Goal: Complete application form: Complete application form

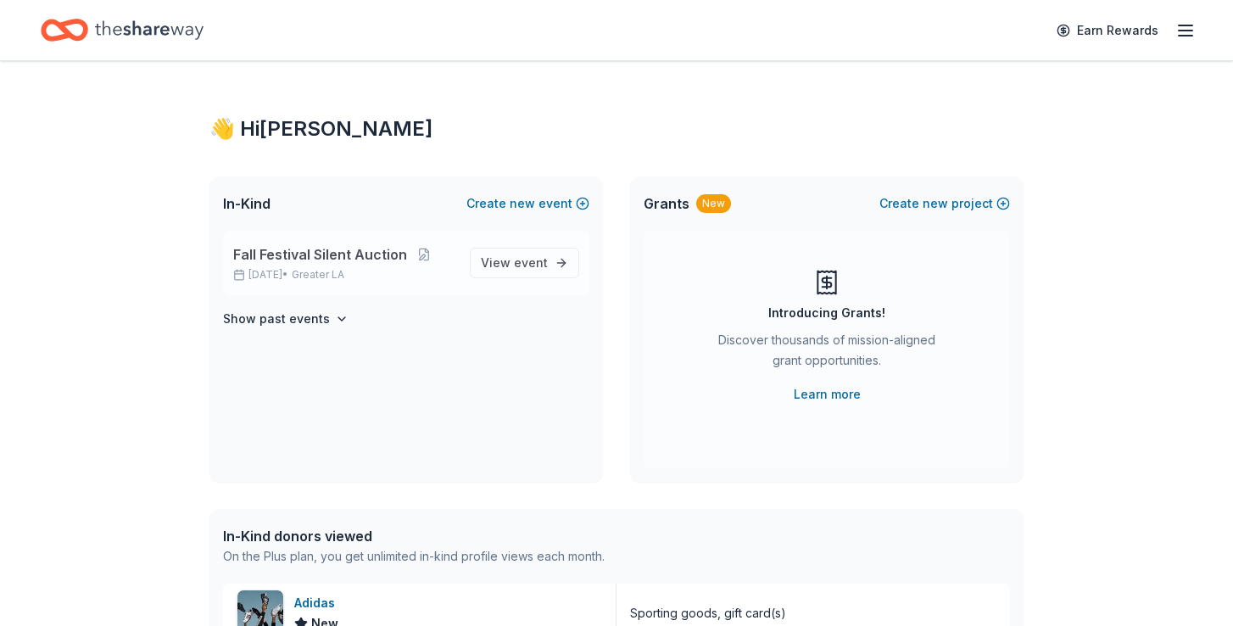
click at [362, 252] on span "Fall Festival Silent Auction" at bounding box center [320, 254] width 174 height 20
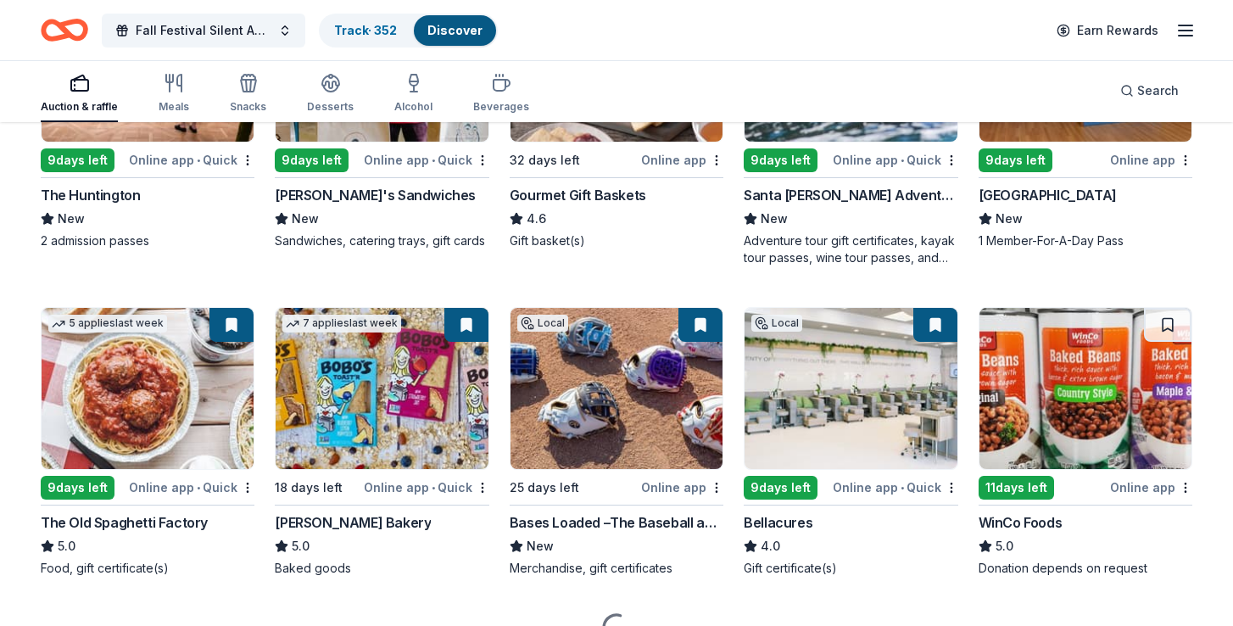
scroll to position [1697, 0]
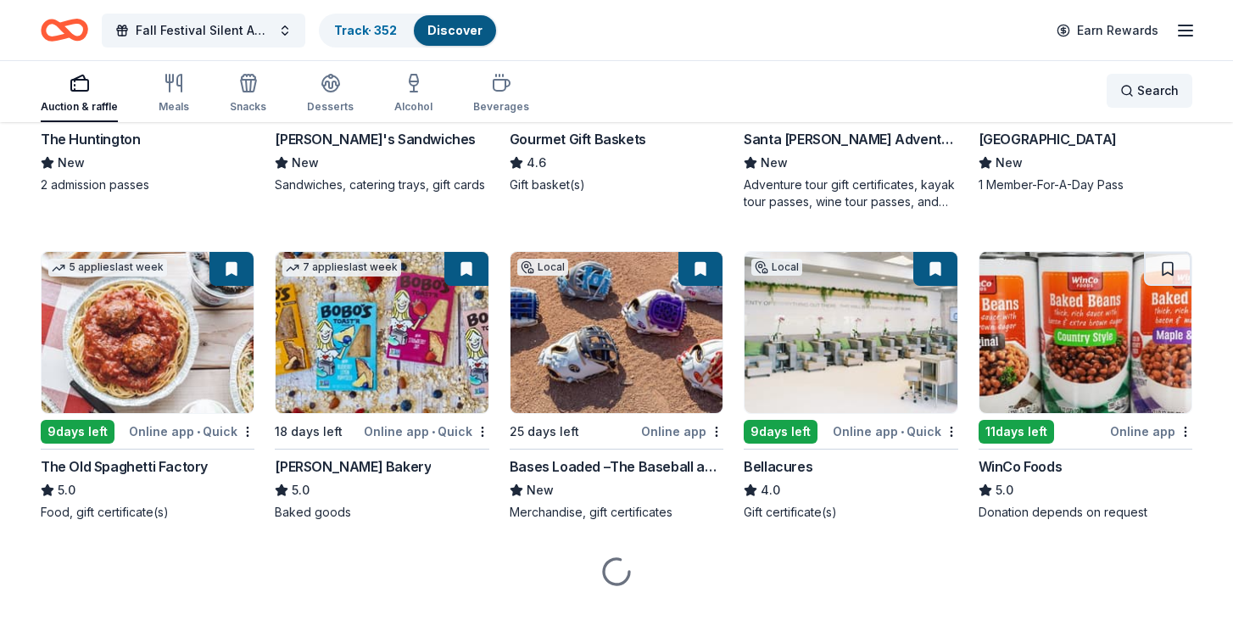
click at [1159, 81] on span "Search" at bounding box center [1158, 91] width 42 height 20
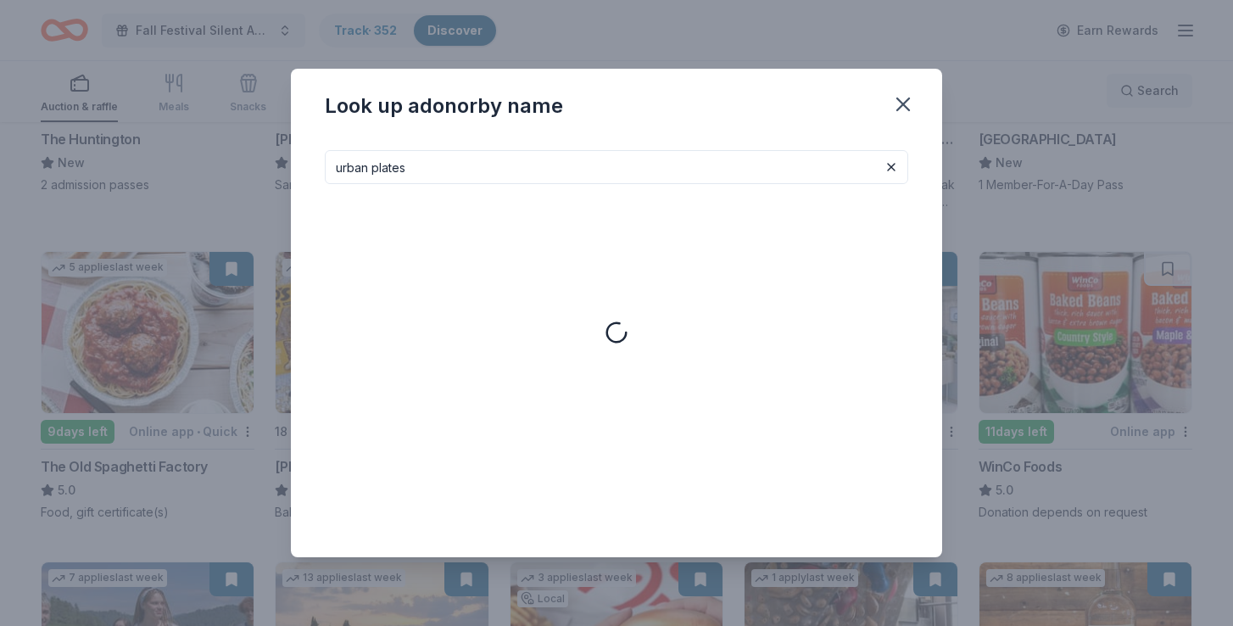
type input "urban plates"
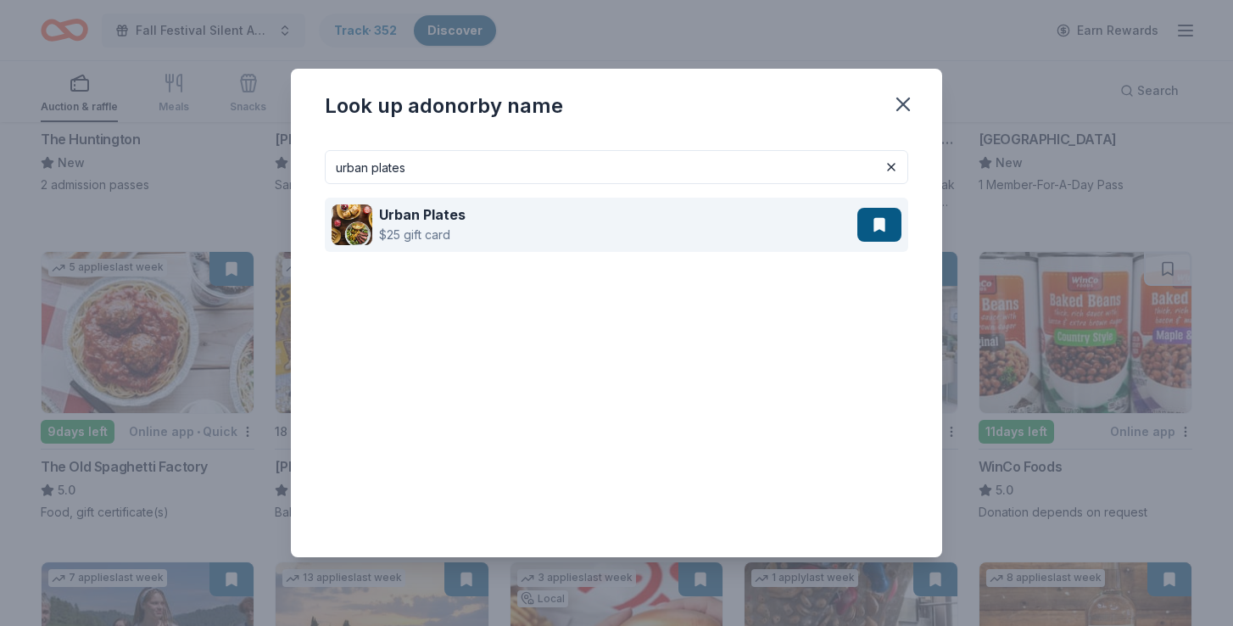
click at [639, 213] on div "Urban Plates $25 gift card" at bounding box center [594, 225] width 526 height 54
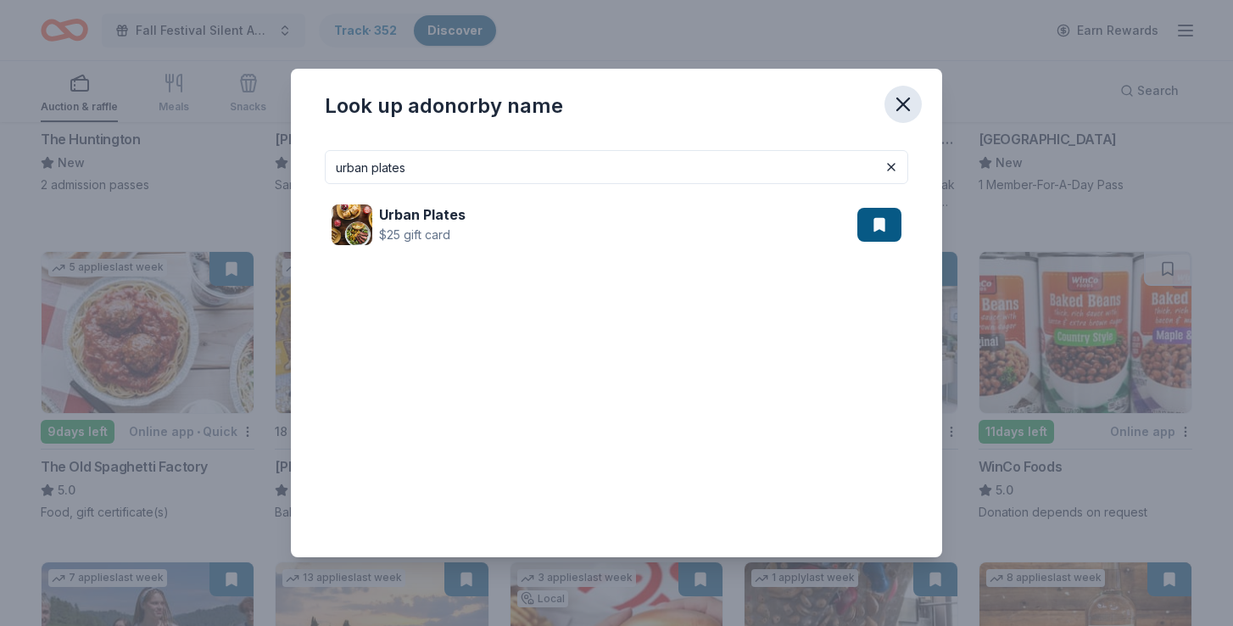
click at [895, 96] on icon "button" at bounding box center [903, 104] width 24 height 24
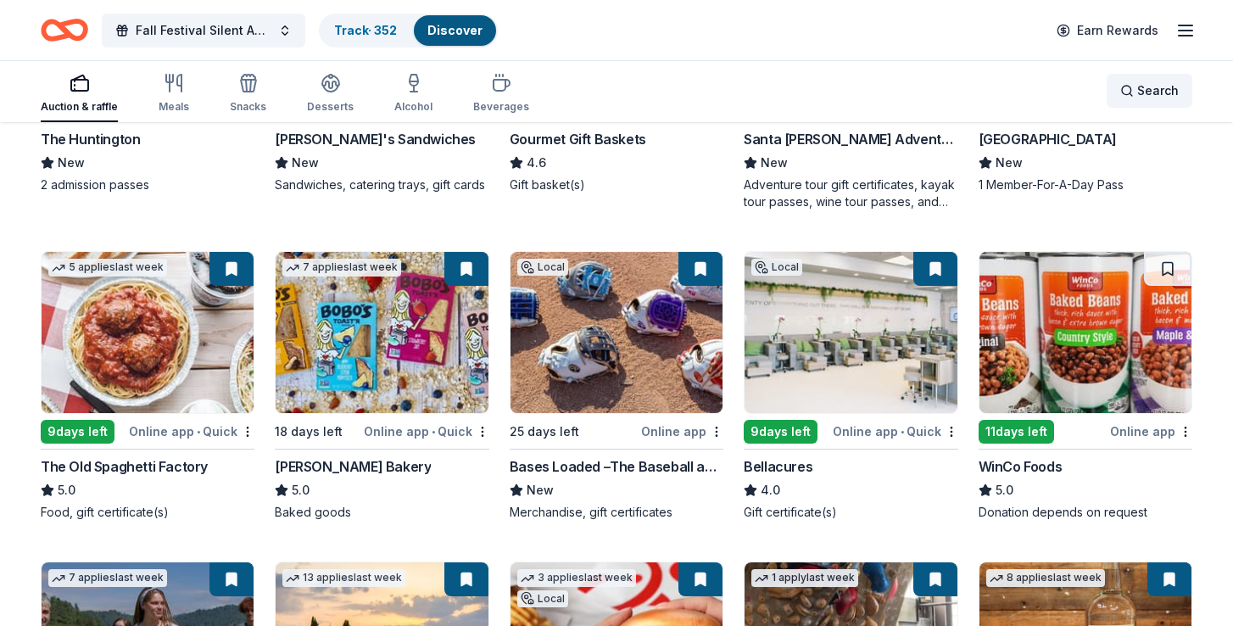
click at [1152, 84] on span "Search" at bounding box center [1158, 91] width 42 height 20
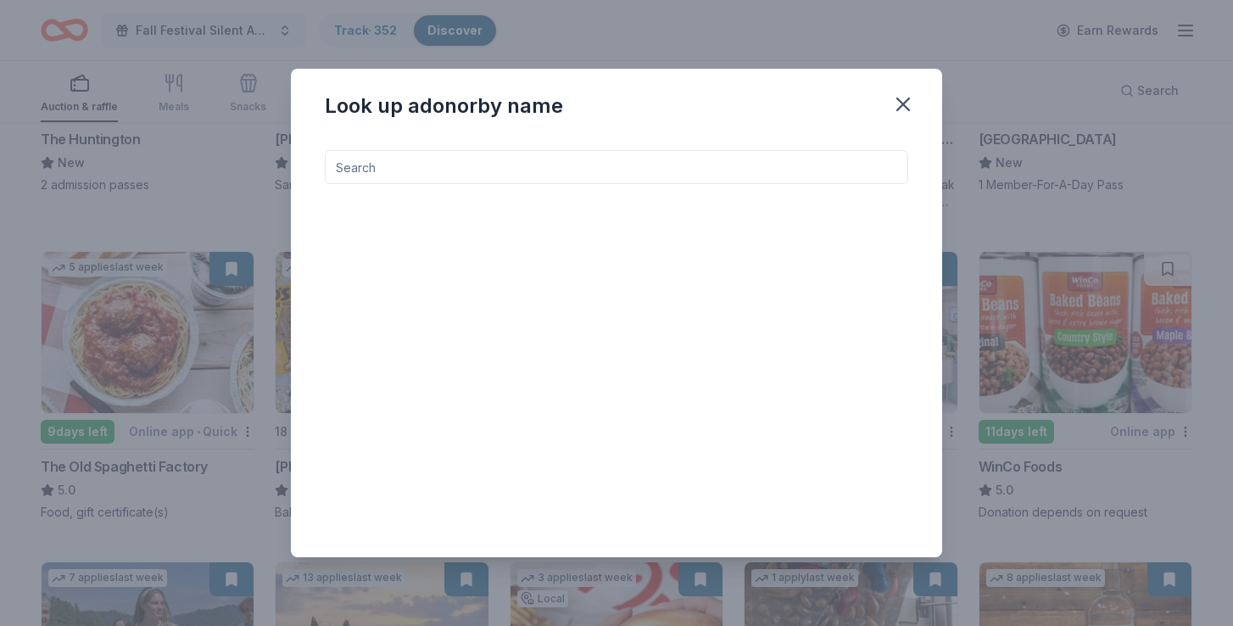
type input "s"
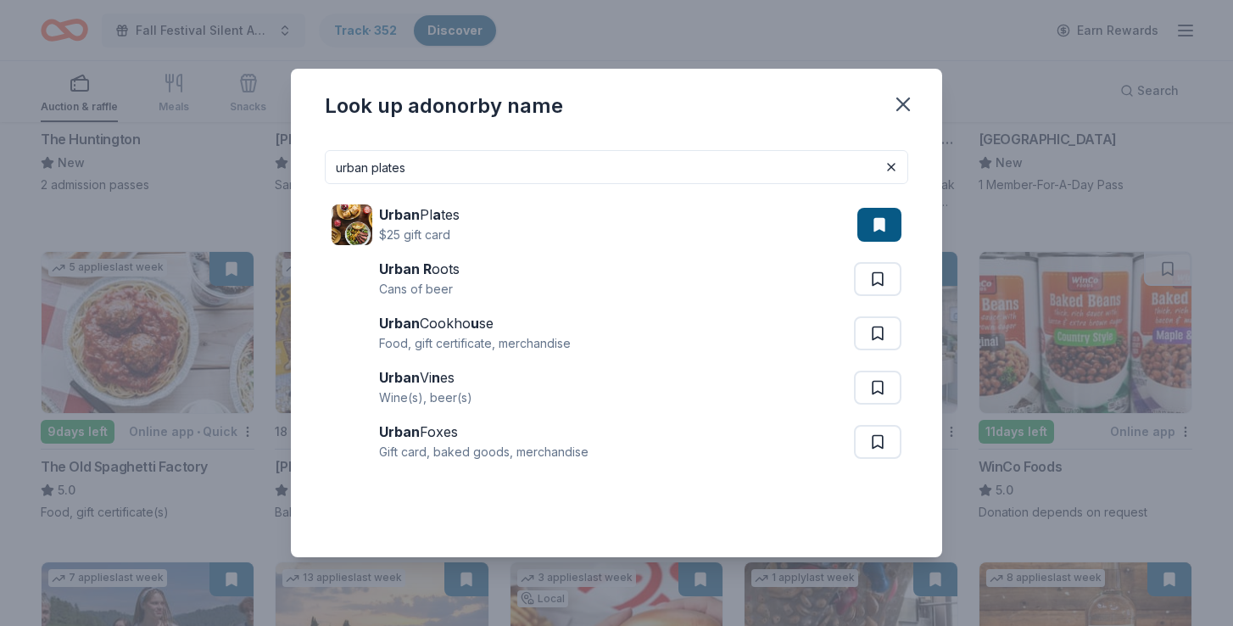
type input "urban plates"
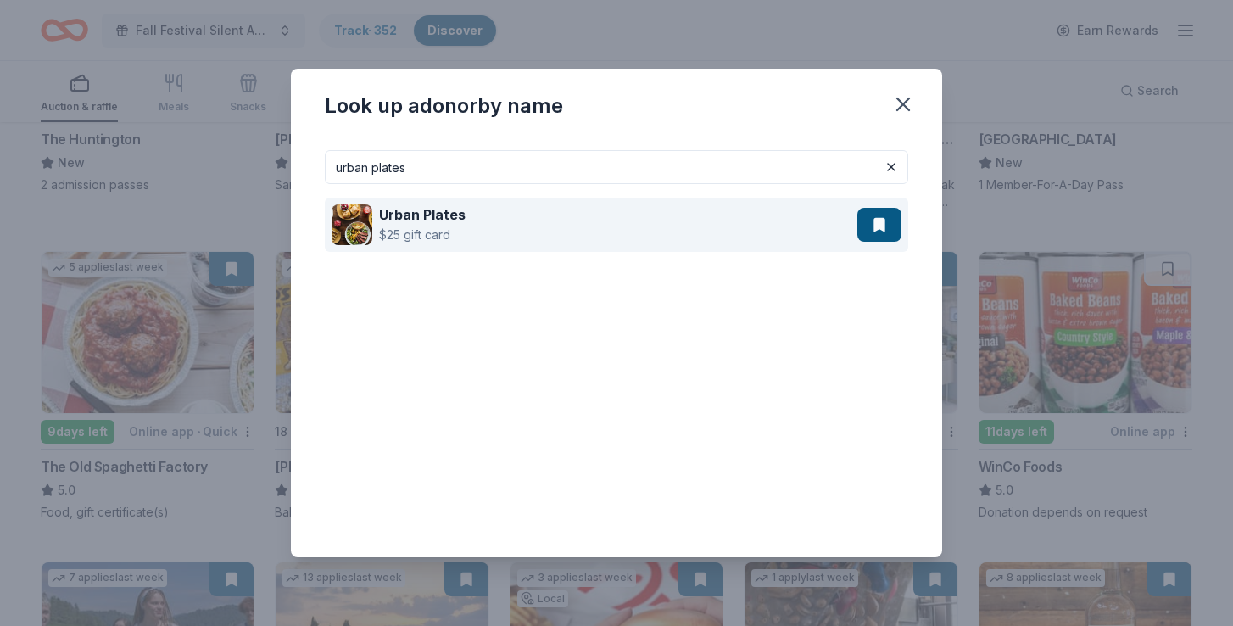
click at [460, 206] on strong "Urban Plates" at bounding box center [422, 214] width 86 height 17
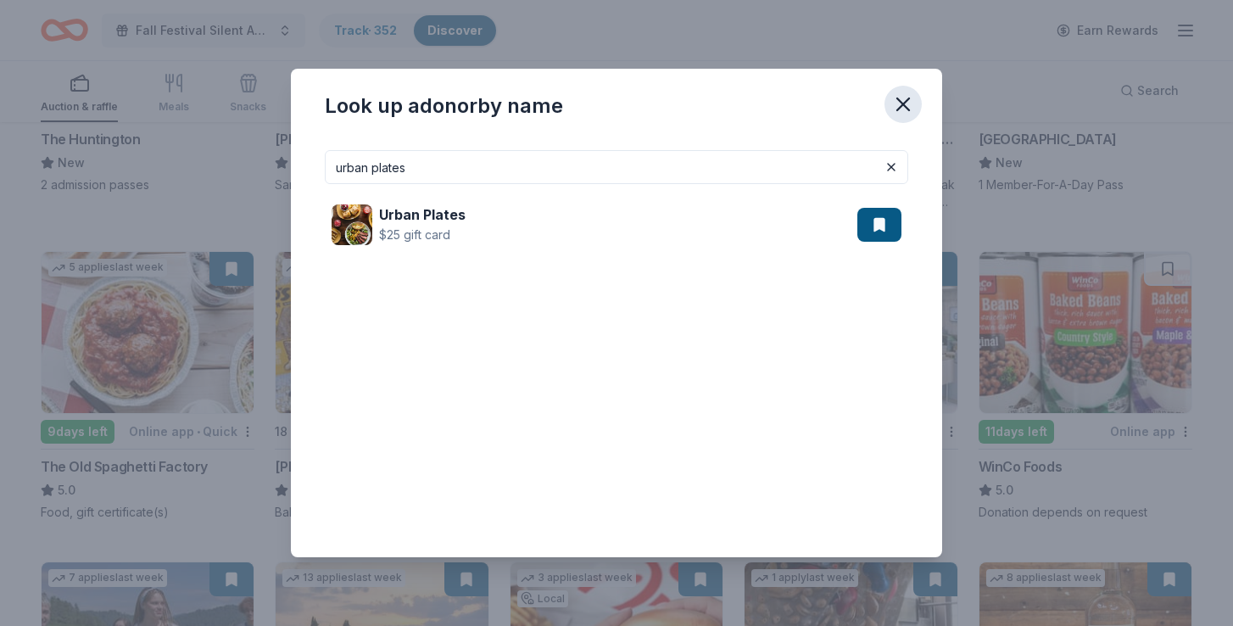
click at [901, 94] on icon "button" at bounding box center [903, 104] width 24 height 24
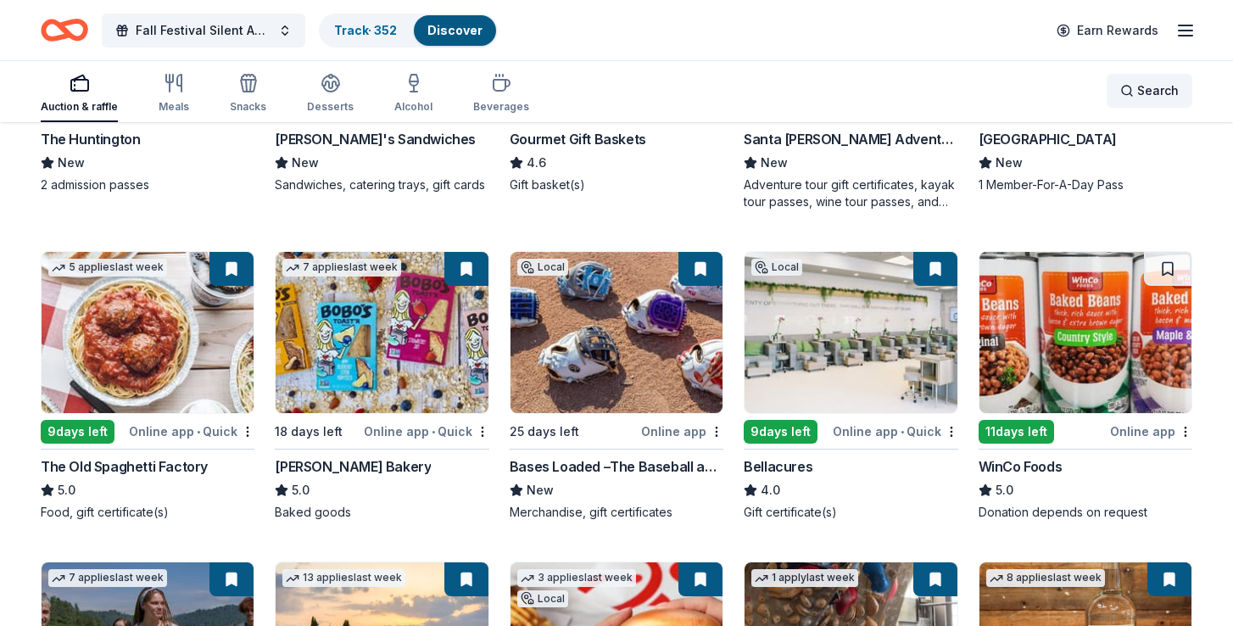
click at [1156, 85] on span "Search" at bounding box center [1158, 91] width 42 height 20
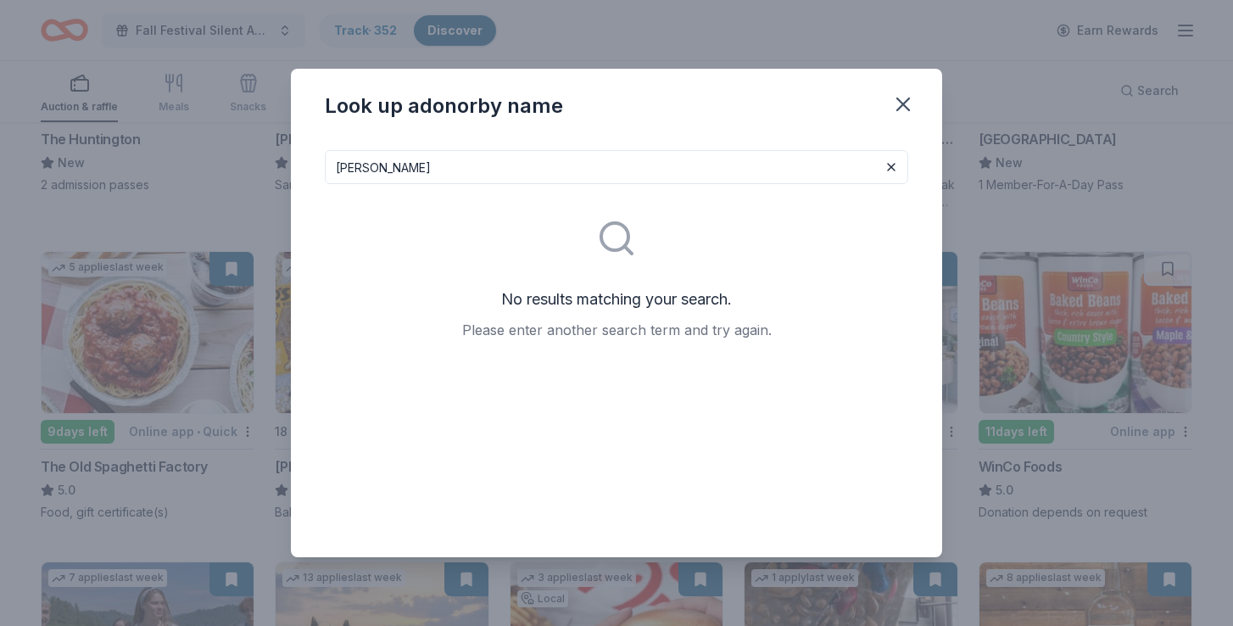
type input "[PERSON_NAME]"
click at [908, 97] on icon "button" at bounding box center [903, 104] width 24 height 24
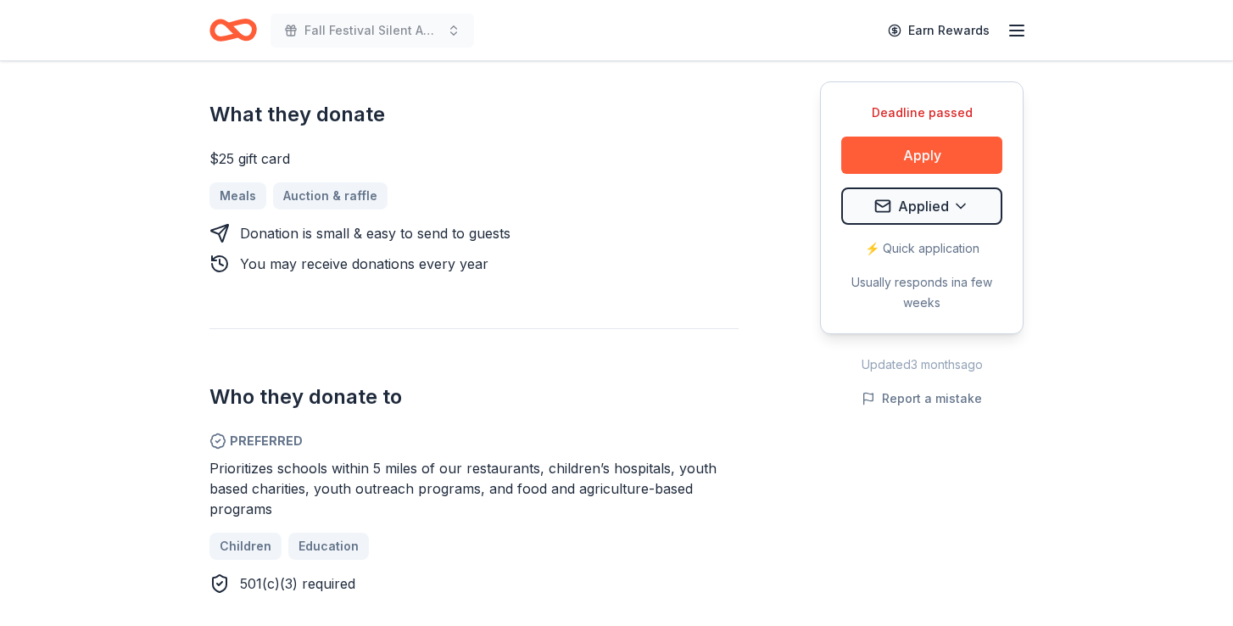
scroll to position [569, 0]
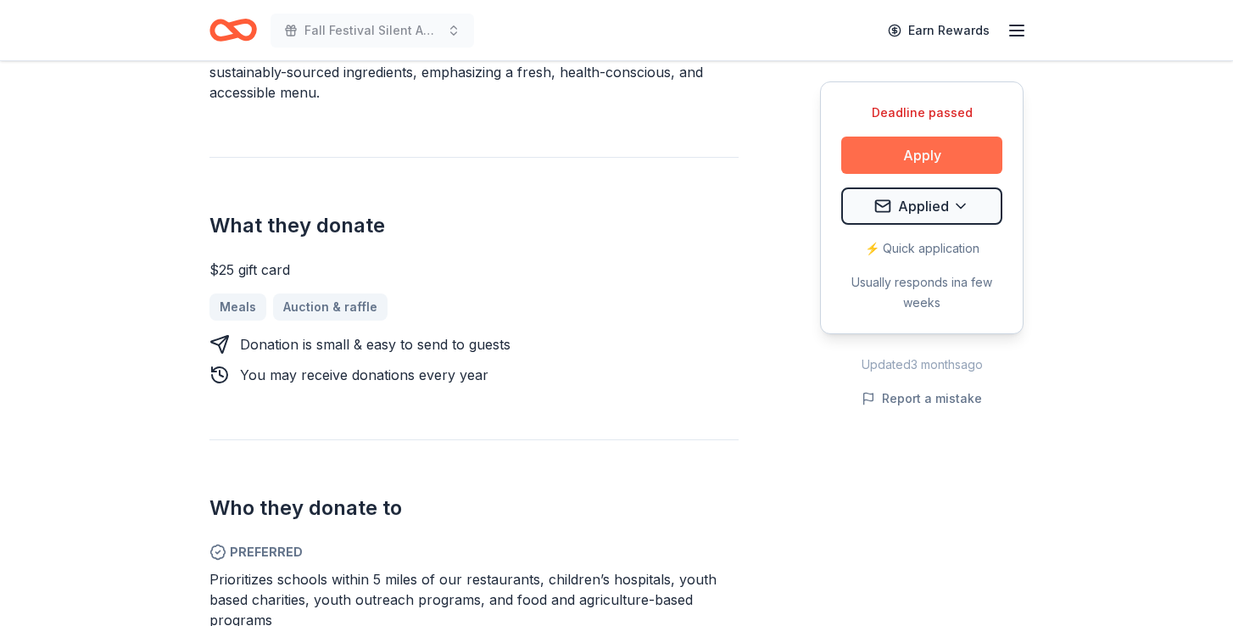
click at [894, 151] on button "Apply" at bounding box center [921, 154] width 161 height 37
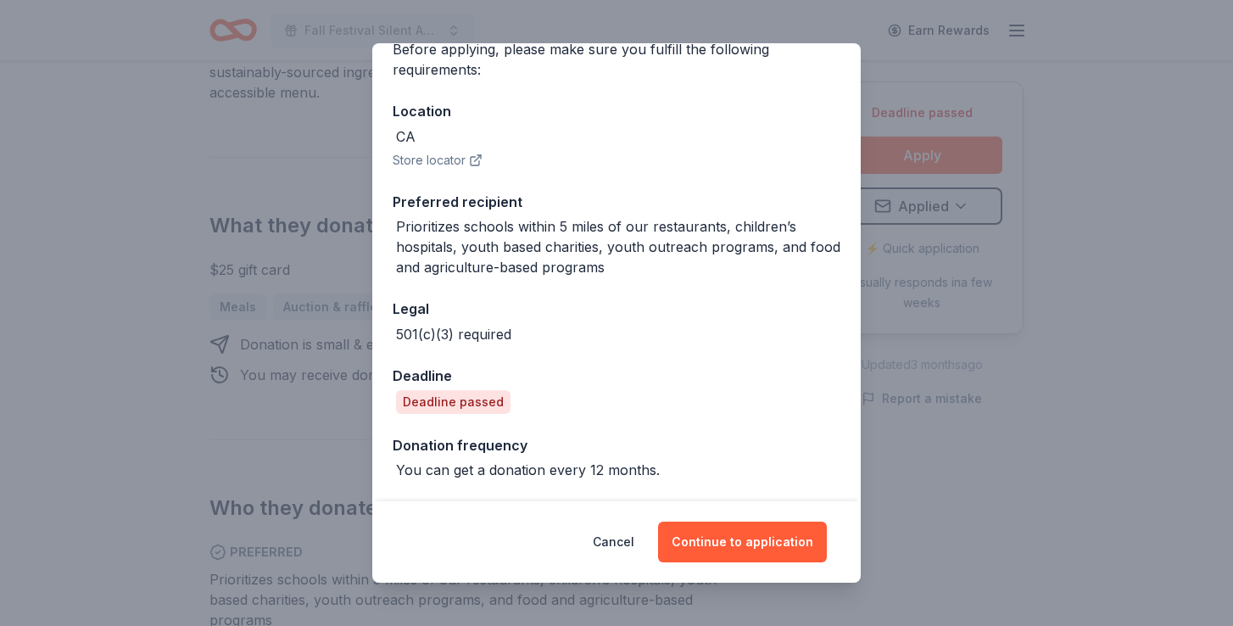
scroll to position [146, 0]
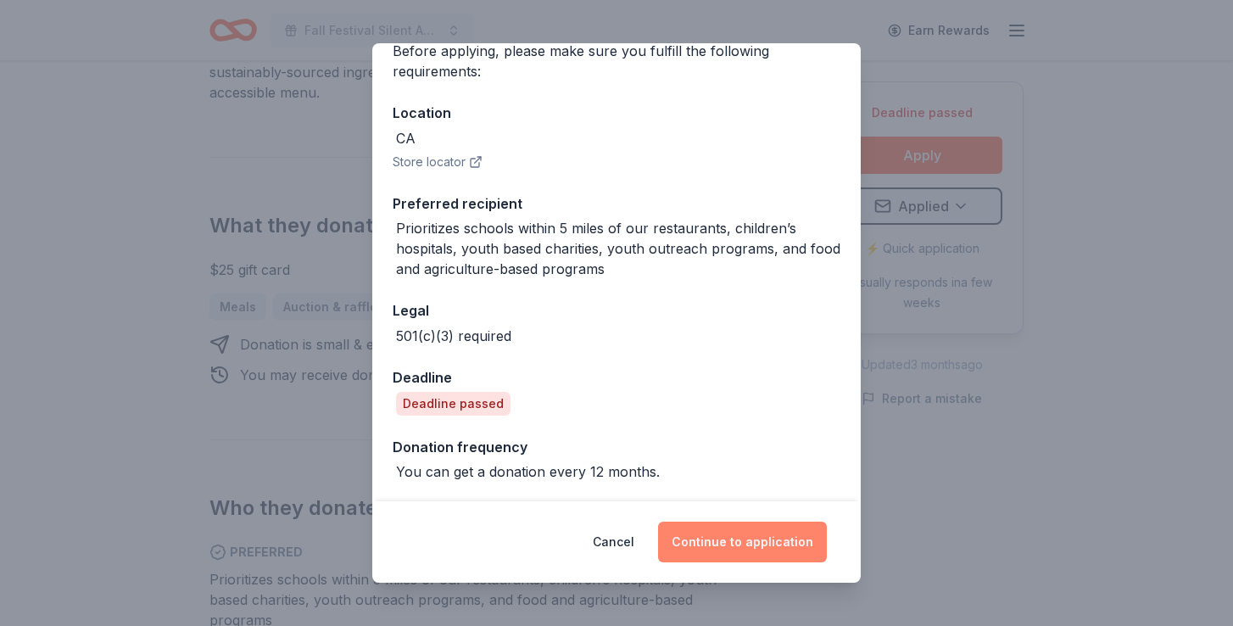
click at [716, 538] on button "Continue to application" at bounding box center [742, 541] width 169 height 41
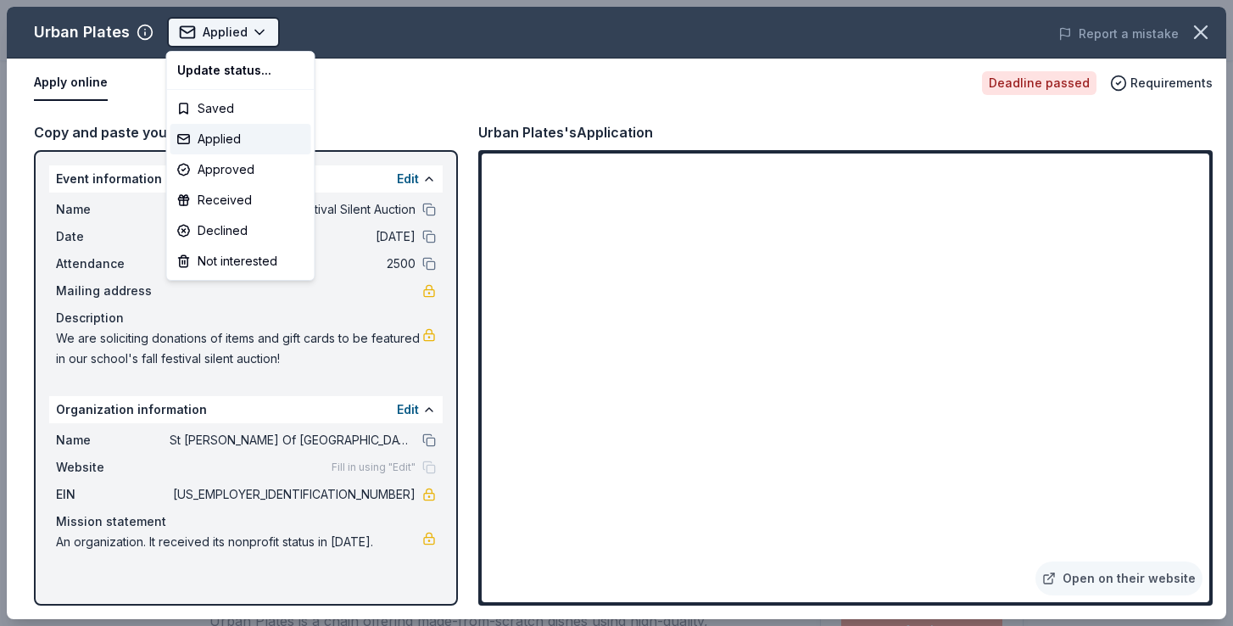
click at [237, 36] on html "Fall Festival Silent Auction Earn Rewards Deadline passed Share Urban Plates Ne…" at bounding box center [616, 313] width 1233 height 626
click at [204, 135] on div "Applied" at bounding box center [240, 139] width 141 height 31
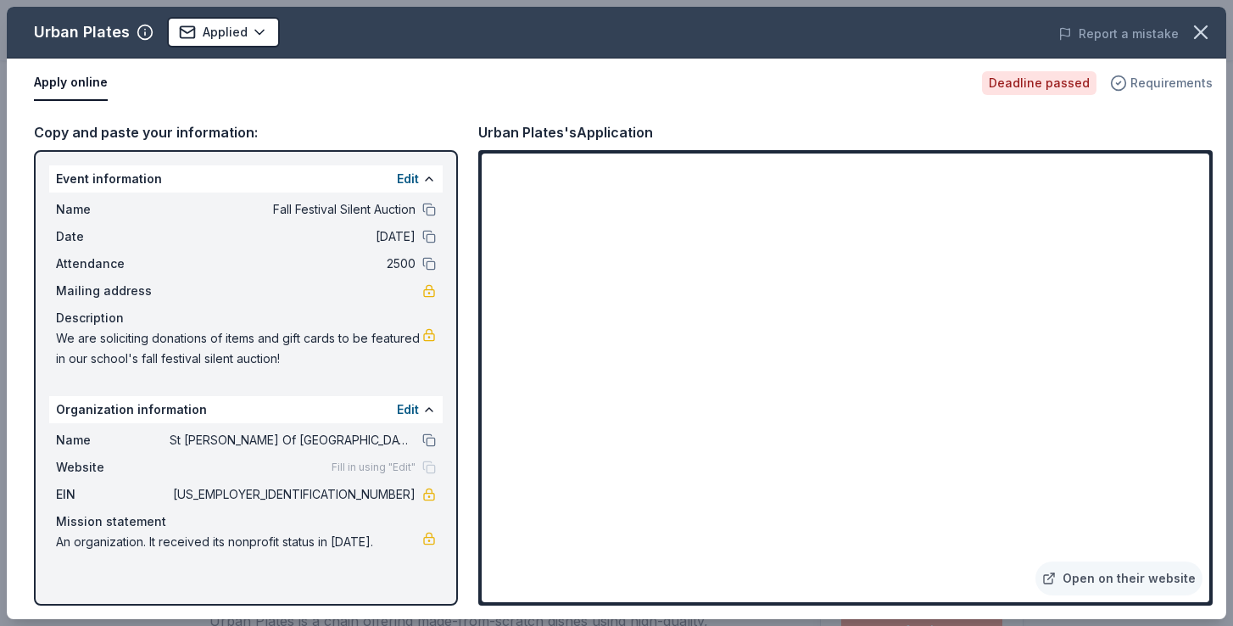
click at [1165, 86] on span "Requirements" at bounding box center [1171, 83] width 82 height 20
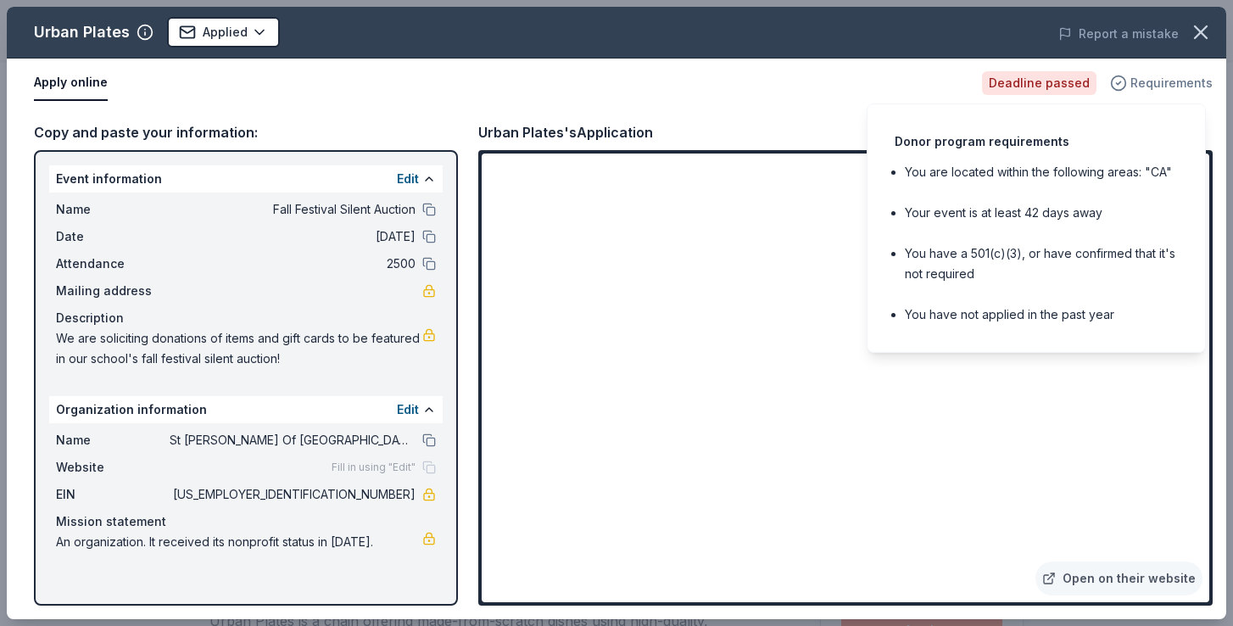
click at [1161, 79] on span "Requirements" at bounding box center [1171, 83] width 82 height 20
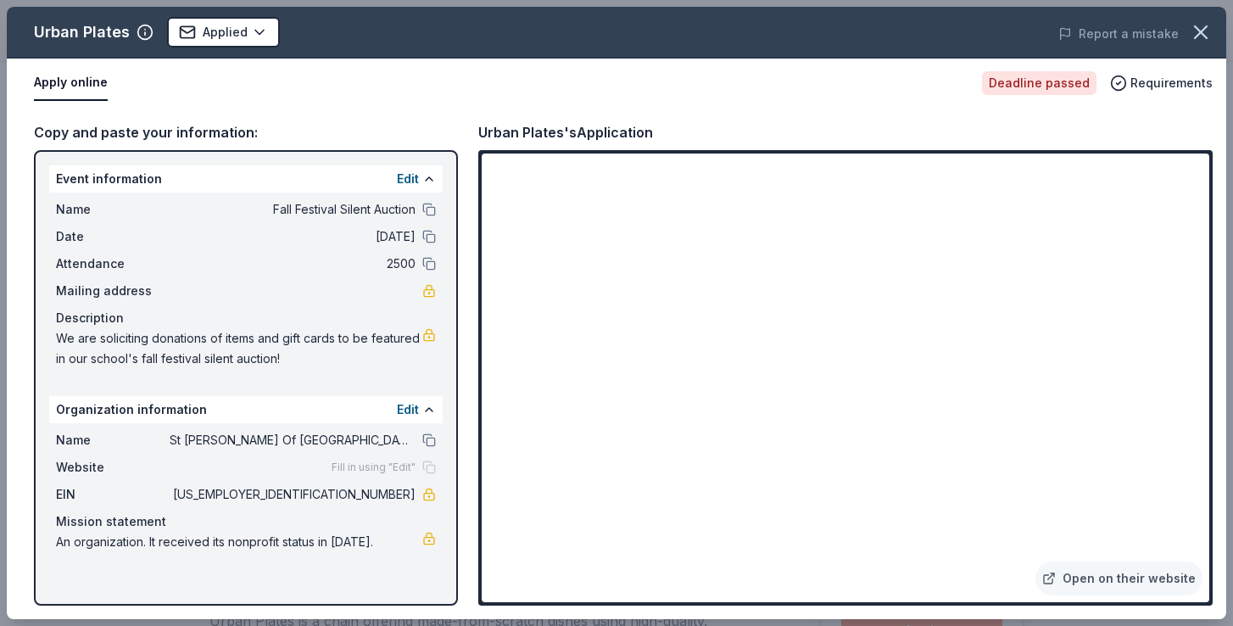
click at [1081, 0] on div "Urban Plates Applied Report a mistake Apply online Deadline passed Requirements…" at bounding box center [616, 313] width 1233 height 626
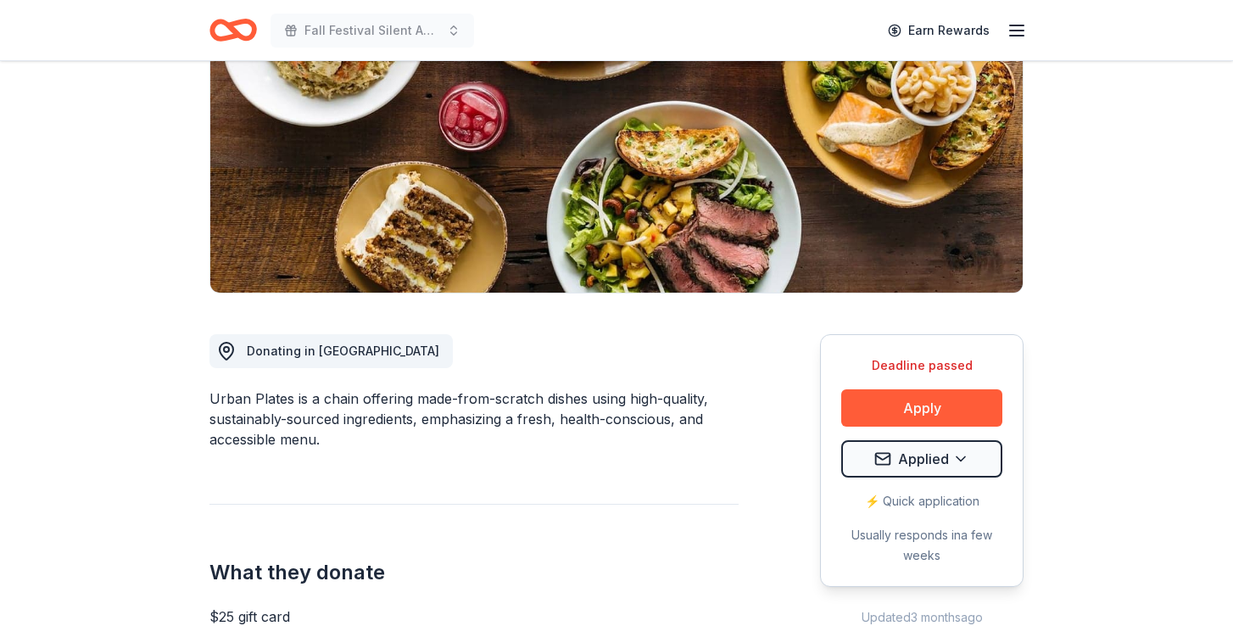
scroll to position [241, 0]
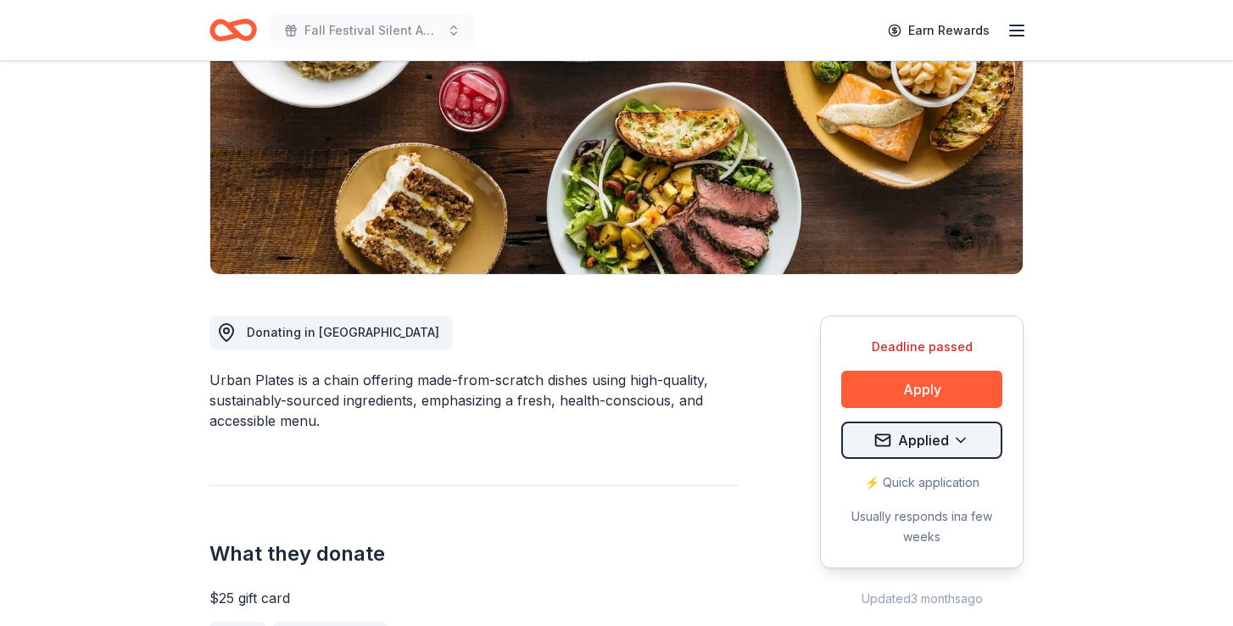
click at [957, 385] on html "Fall Festival Silent Auction Earn Rewards Deadline passed Share Urban Plates Ne…" at bounding box center [616, 72] width 1233 height 626
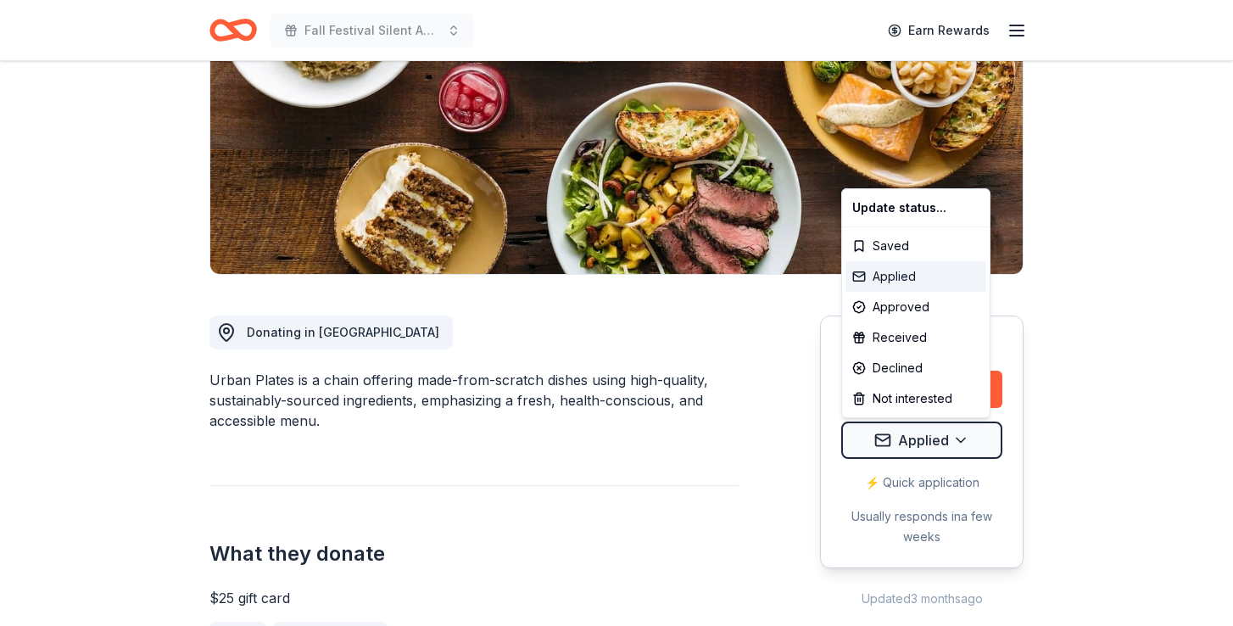
click at [906, 274] on div "Applied" at bounding box center [915, 276] width 141 height 31
